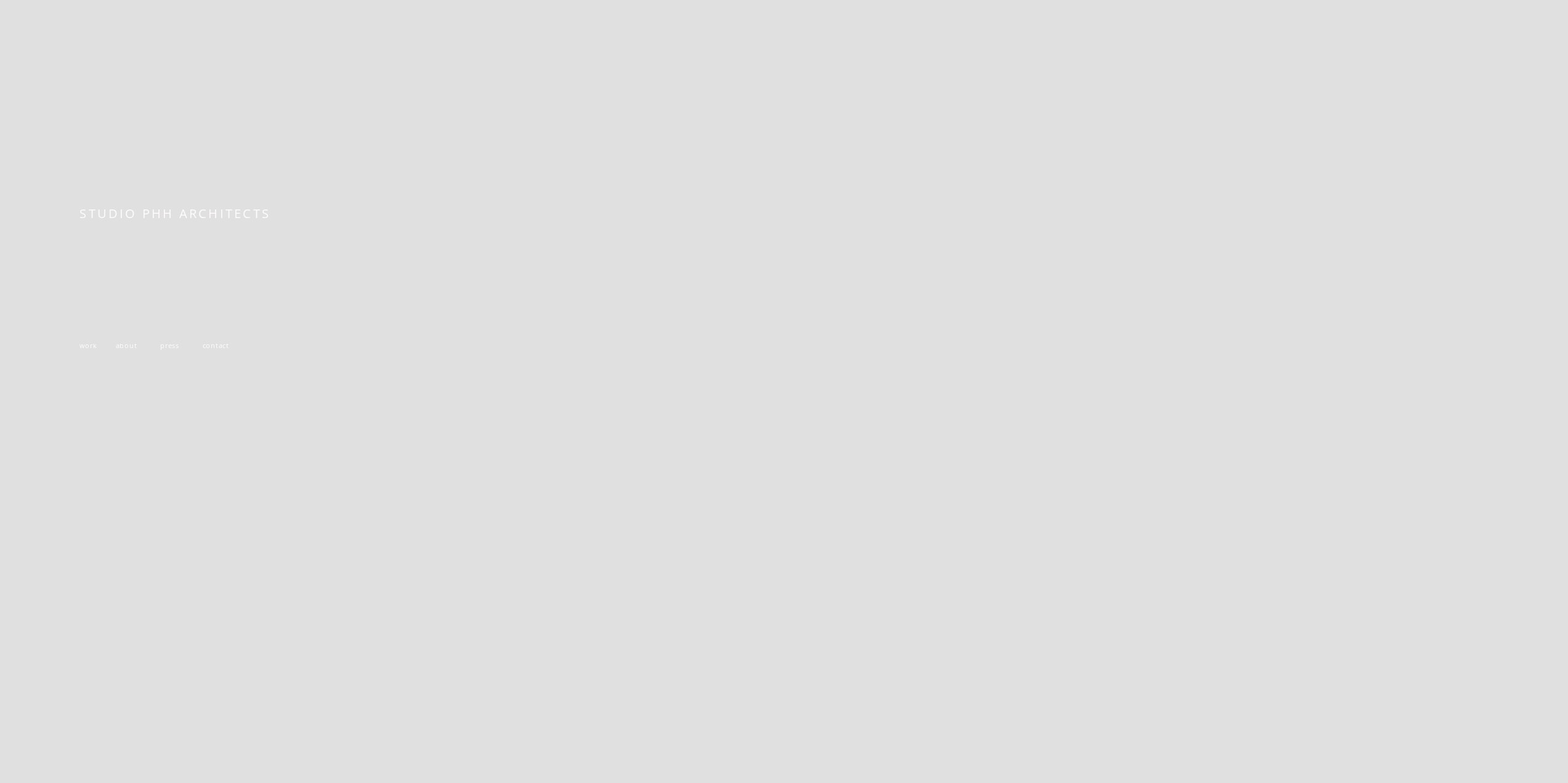
scroll to position [313, 0]
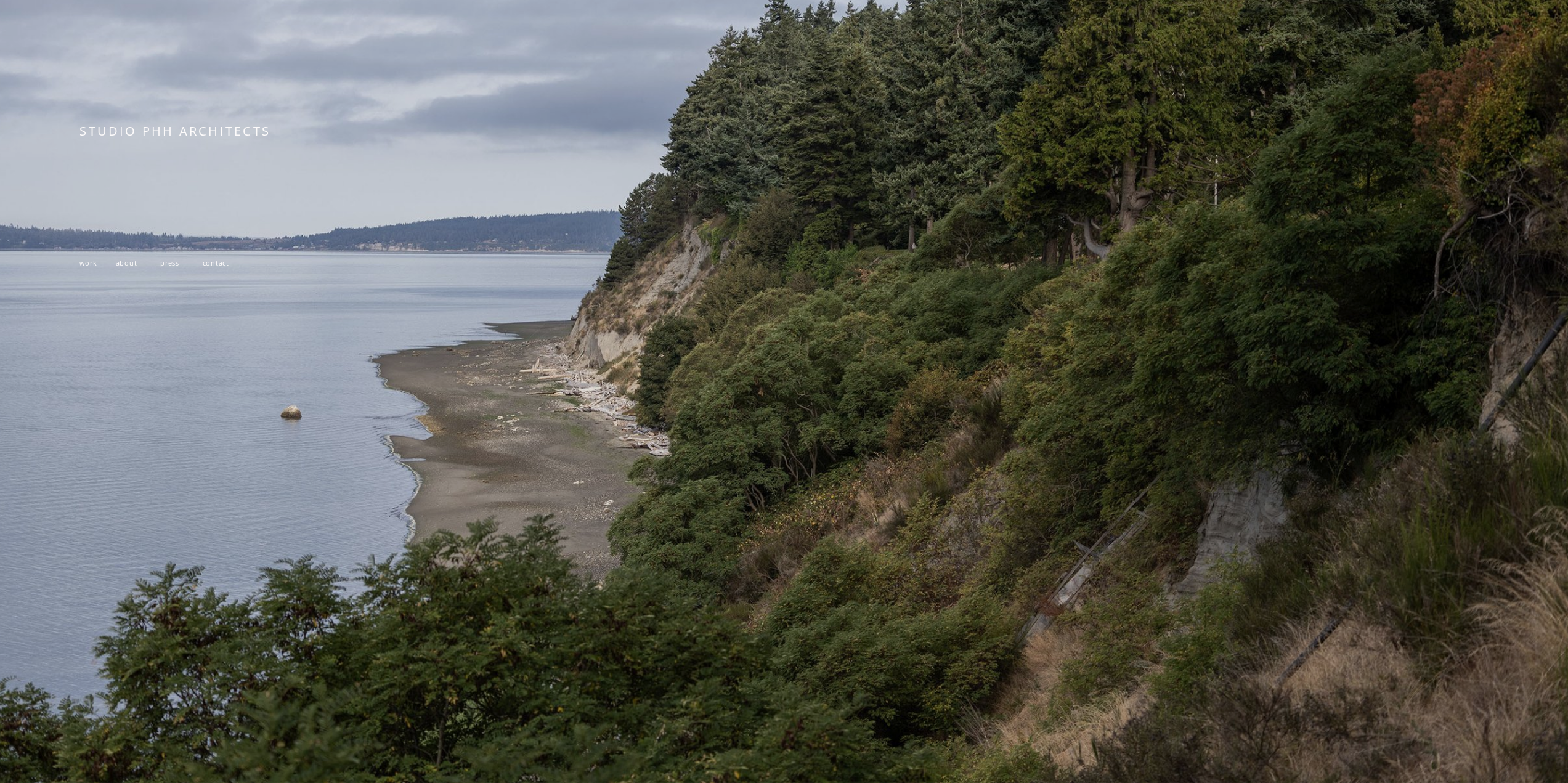
click at [93, 258] on span "work" at bounding box center [88, 263] width 17 height 9
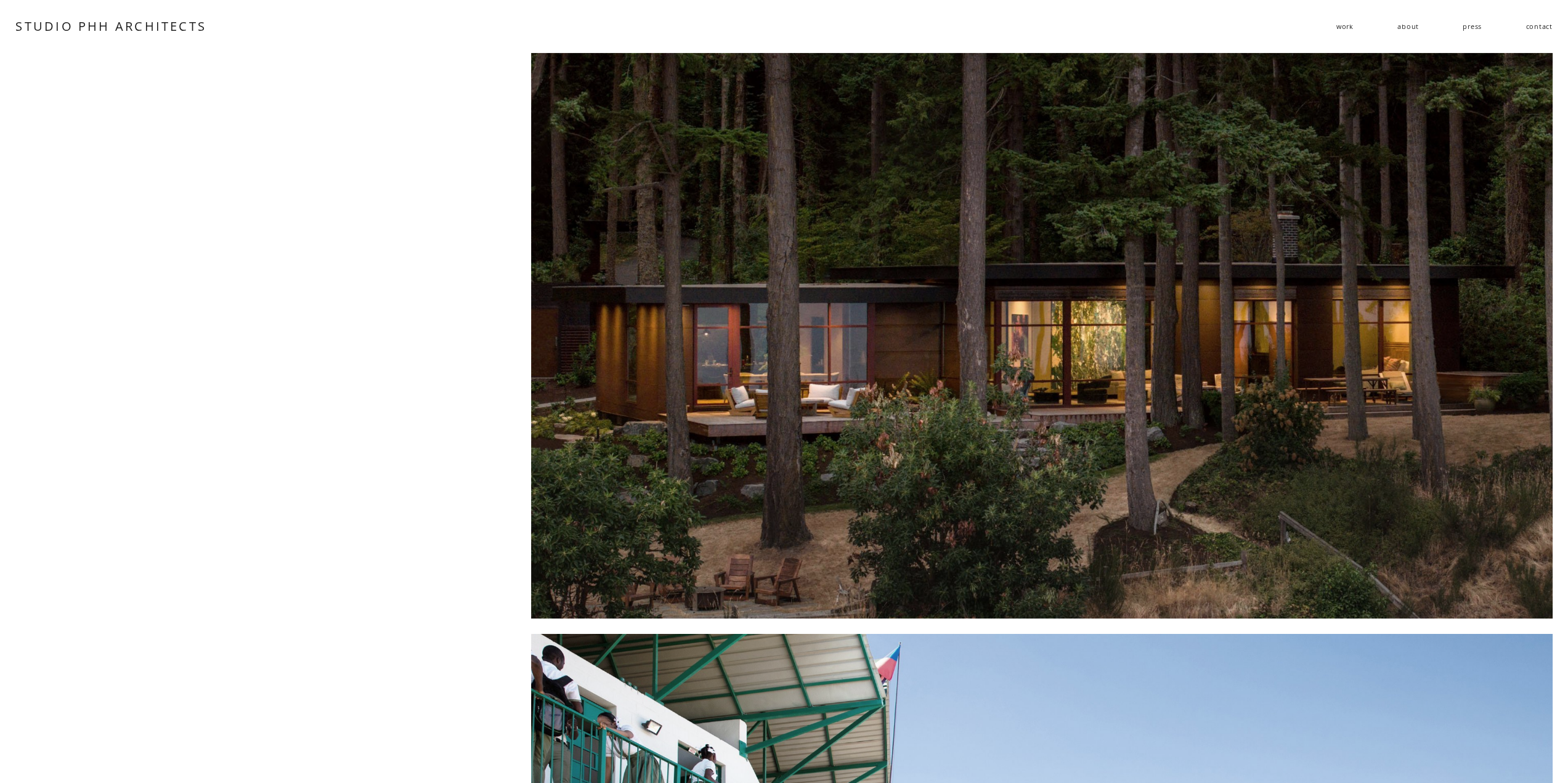
click at [988, 247] on div at bounding box center [1041, 336] width 1021 height 565
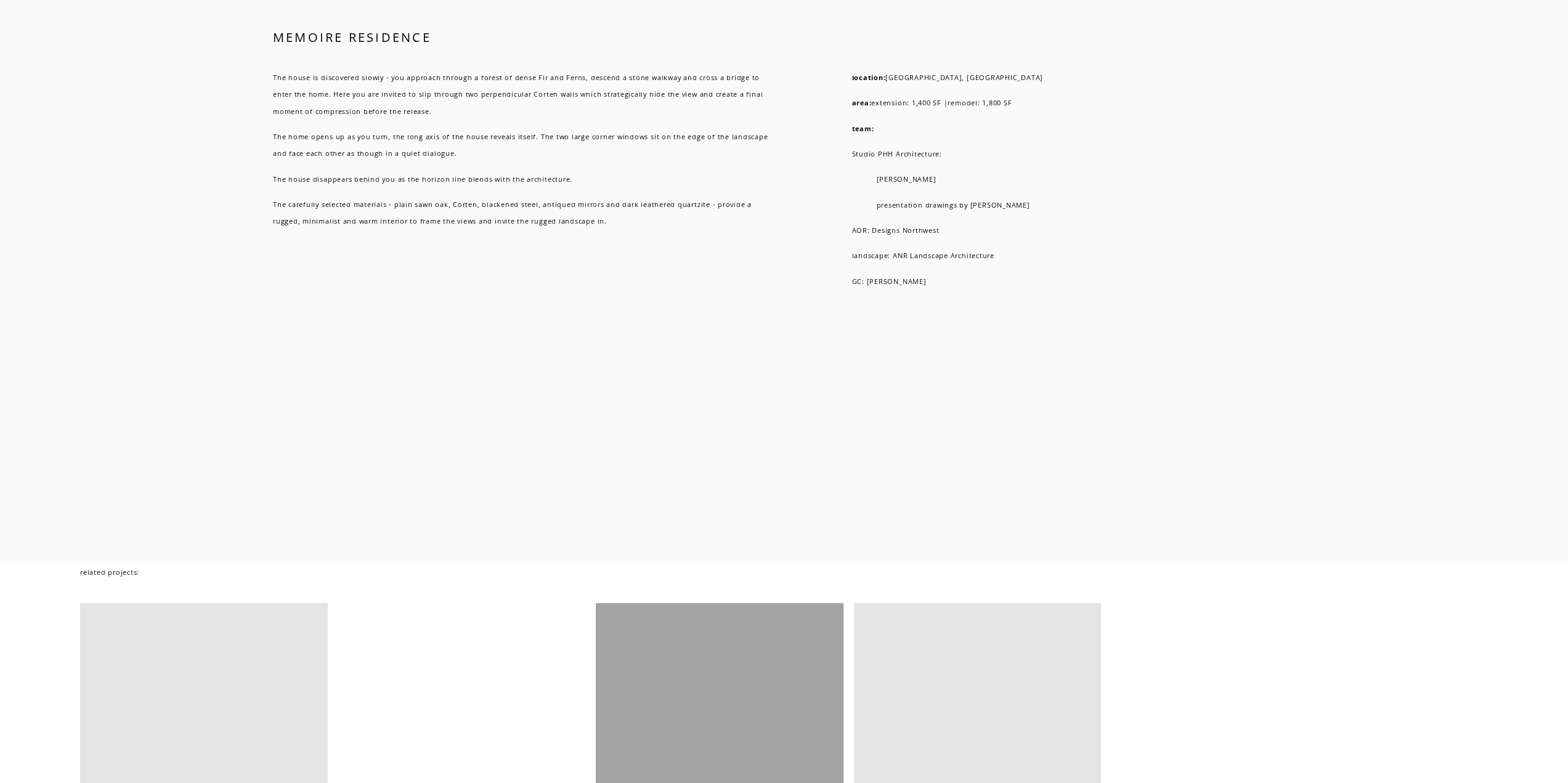
scroll to position [10476, 0]
